Goal: Task Accomplishment & Management: Manage account settings

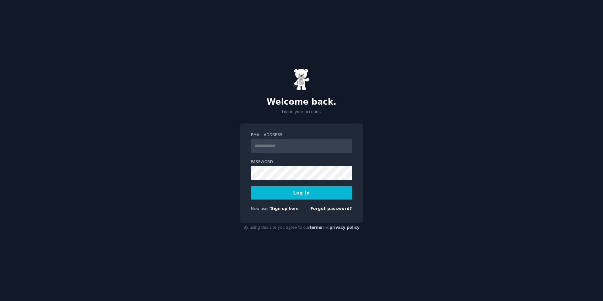
click at [0, 300] on com-1password-button at bounding box center [0, 301] width 0 height 0
click at [294, 146] on input "Email Address" at bounding box center [301, 146] width 101 height 14
click at [355, 181] on div "Email Address Password Log In New user? Sign up here Forgot password?" at bounding box center [301, 172] width 123 height 99
click at [356, 163] on div "Email Address Password Log In New user? Sign up here Forgot password?" at bounding box center [301, 172] width 123 height 99
